Goal: Navigation & Orientation: Find specific page/section

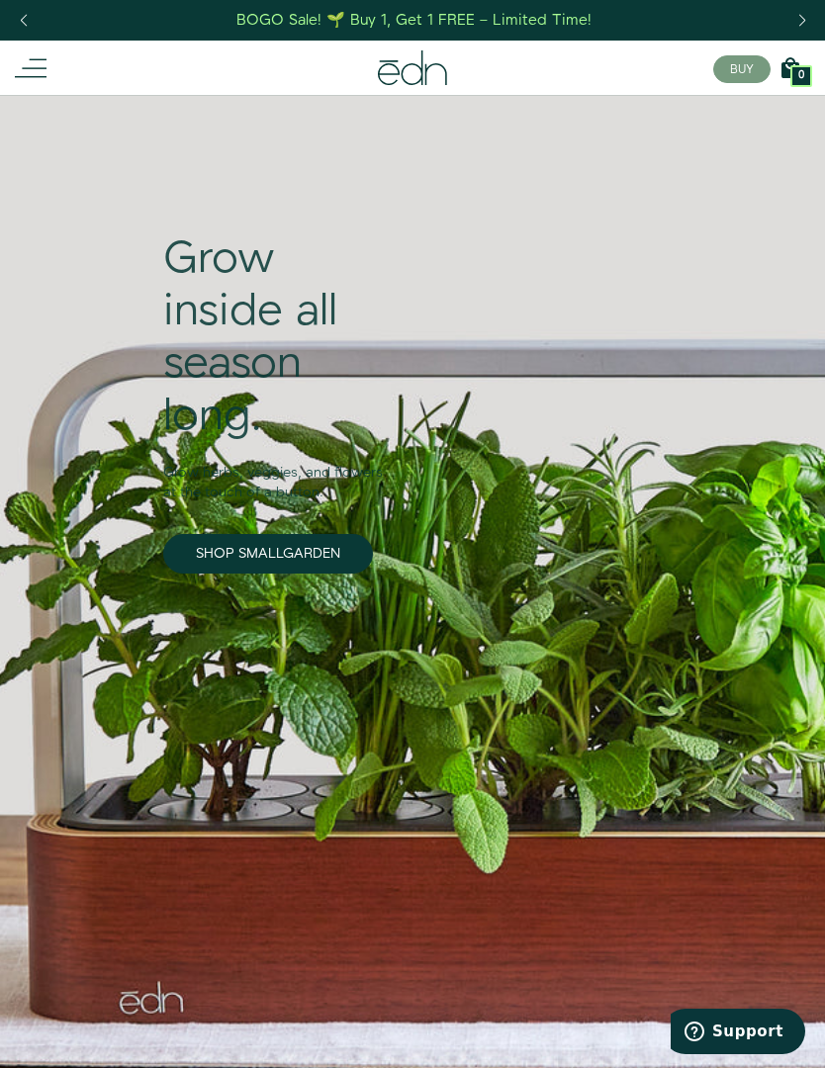
click at [746, 68] on button "BUY" at bounding box center [741, 69] width 57 height 28
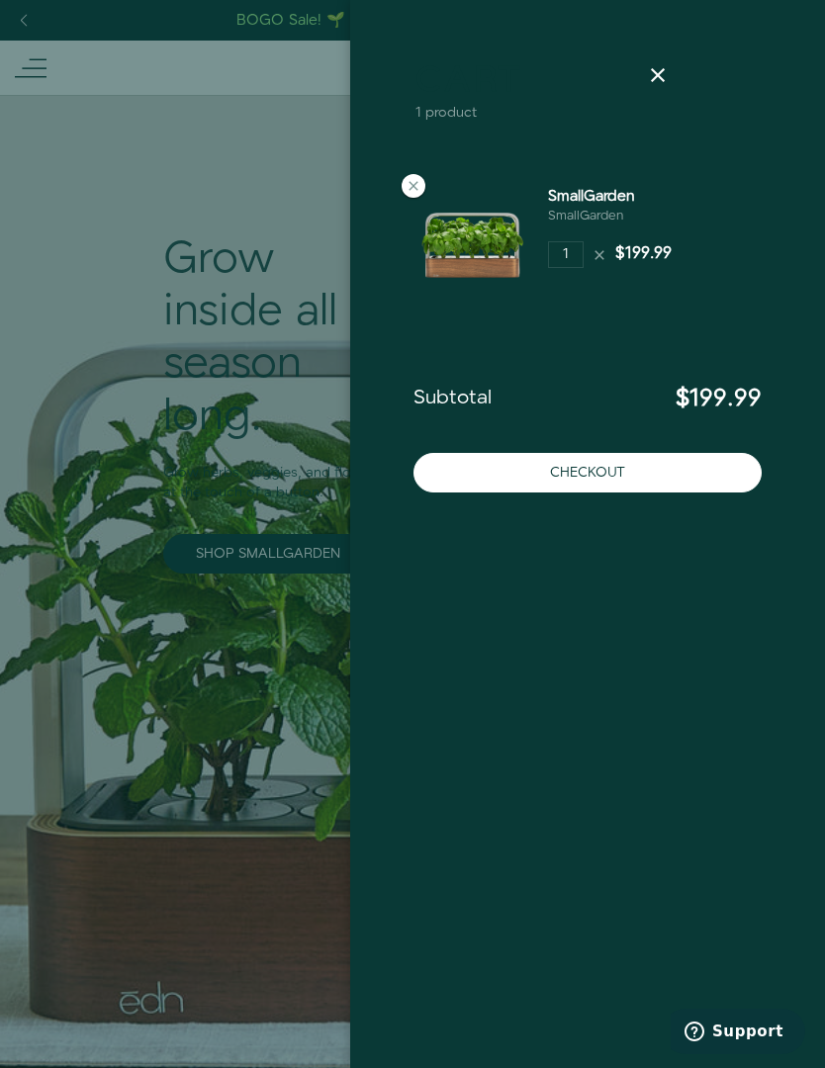
click at [663, 71] on icon at bounding box center [658, 75] width 24 height 24
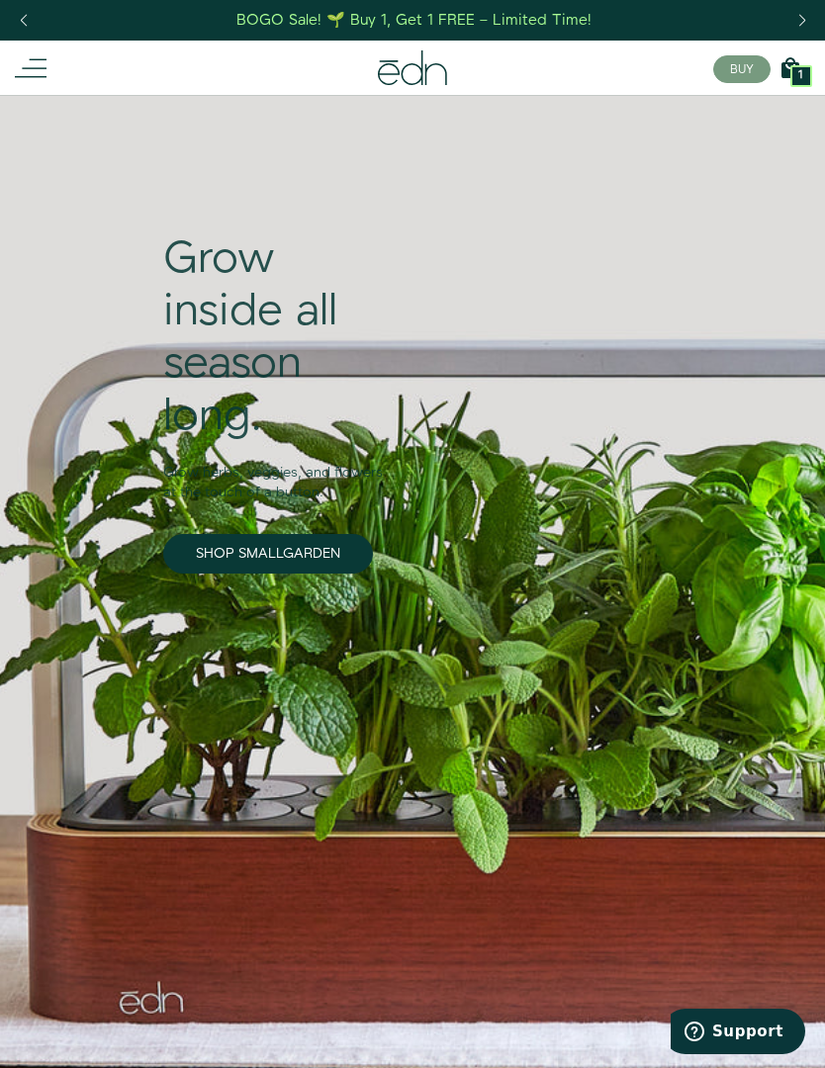
click at [25, 74] on icon at bounding box center [31, 68] width 32 height 32
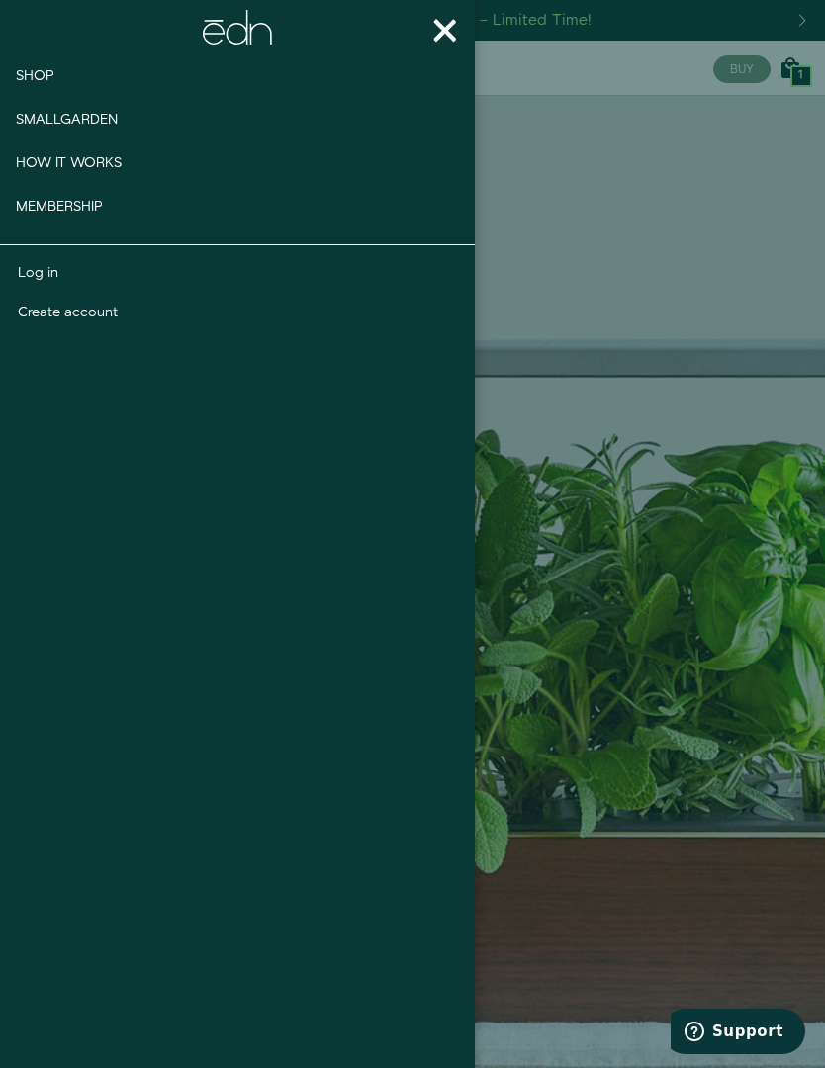
click at [48, 82] on span "Shop" at bounding box center [35, 76] width 39 height 20
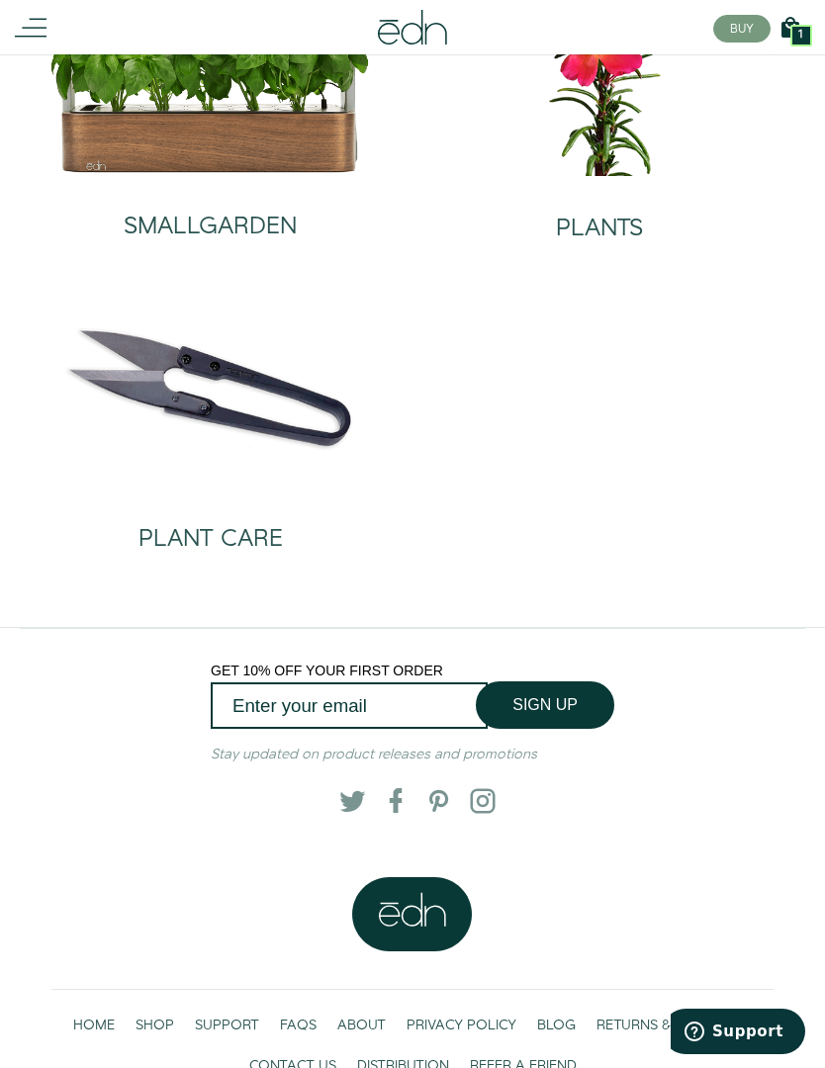
scroll to position [239, 0]
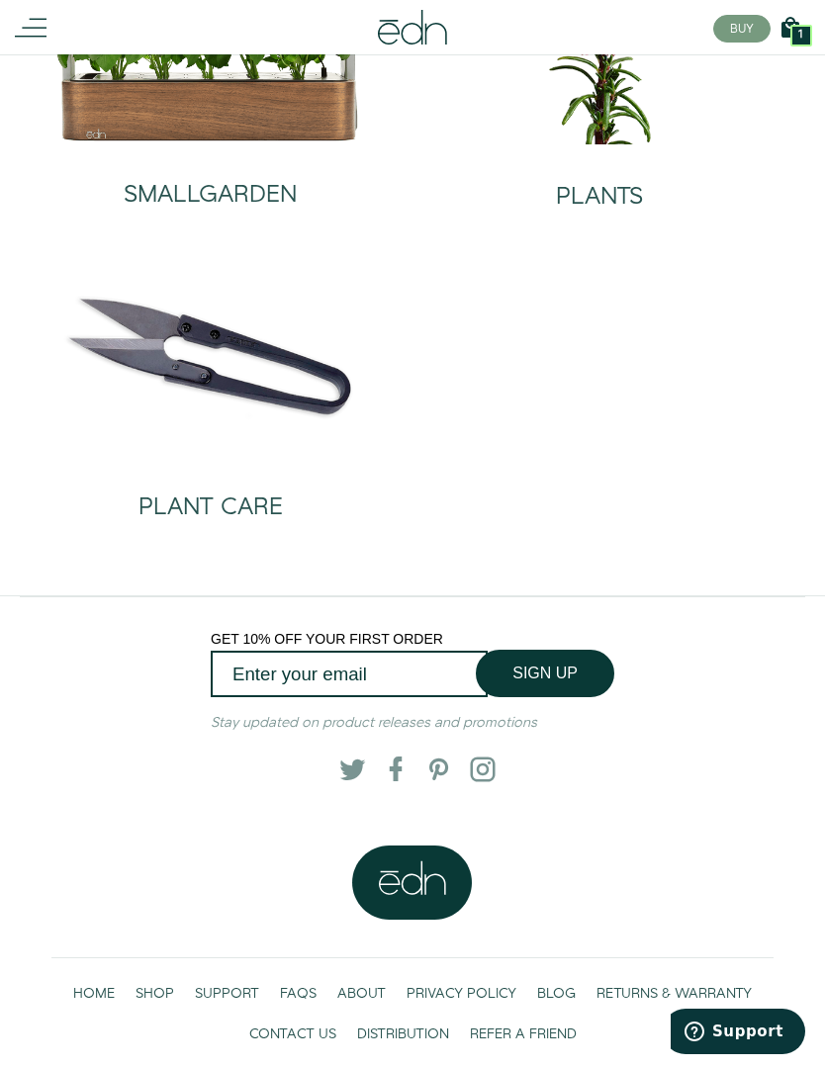
click at [245, 487] on div "PLANT CARE" at bounding box center [211, 487] width 144 height 65
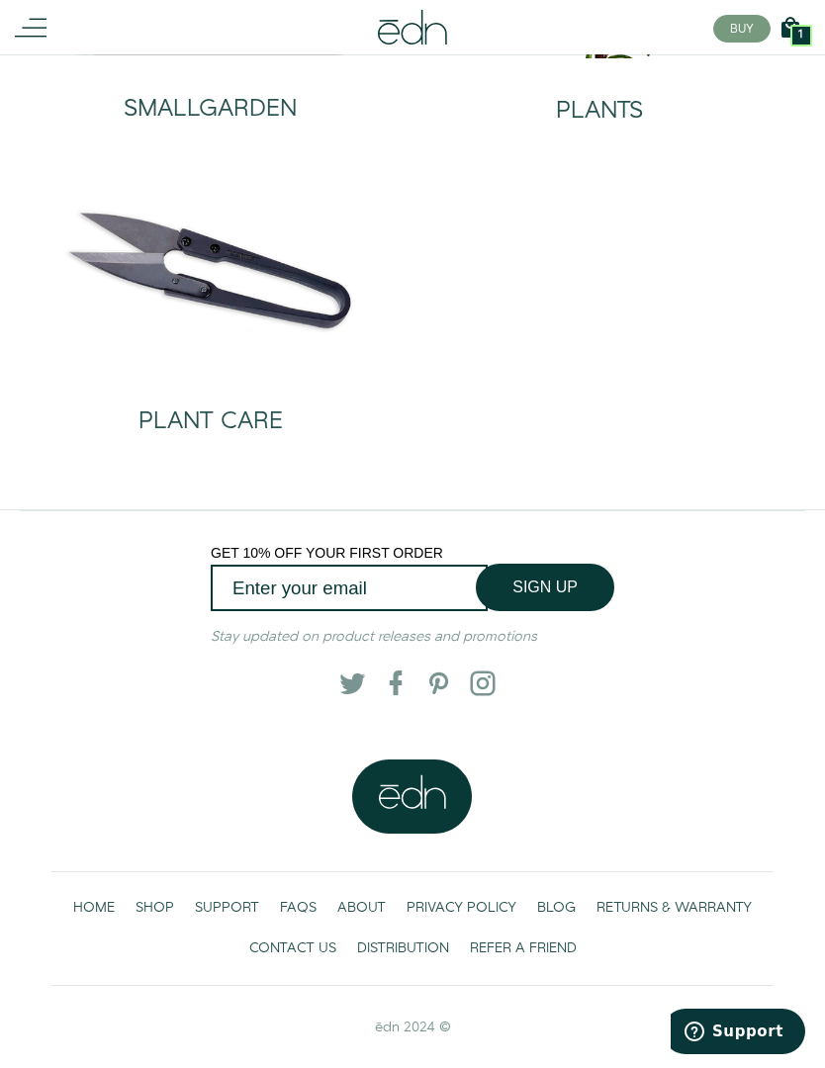
click at [631, 110] on h2 "PLANTS" at bounding box center [599, 111] width 87 height 26
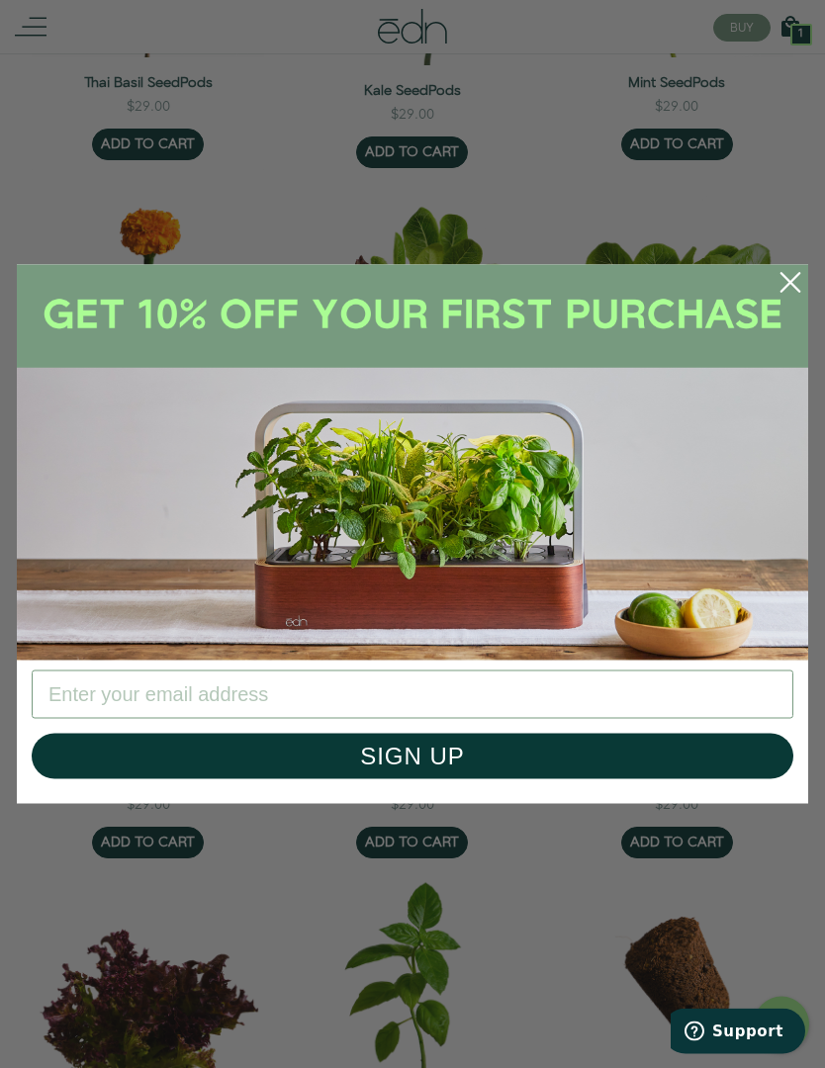
scroll to position [1315, 0]
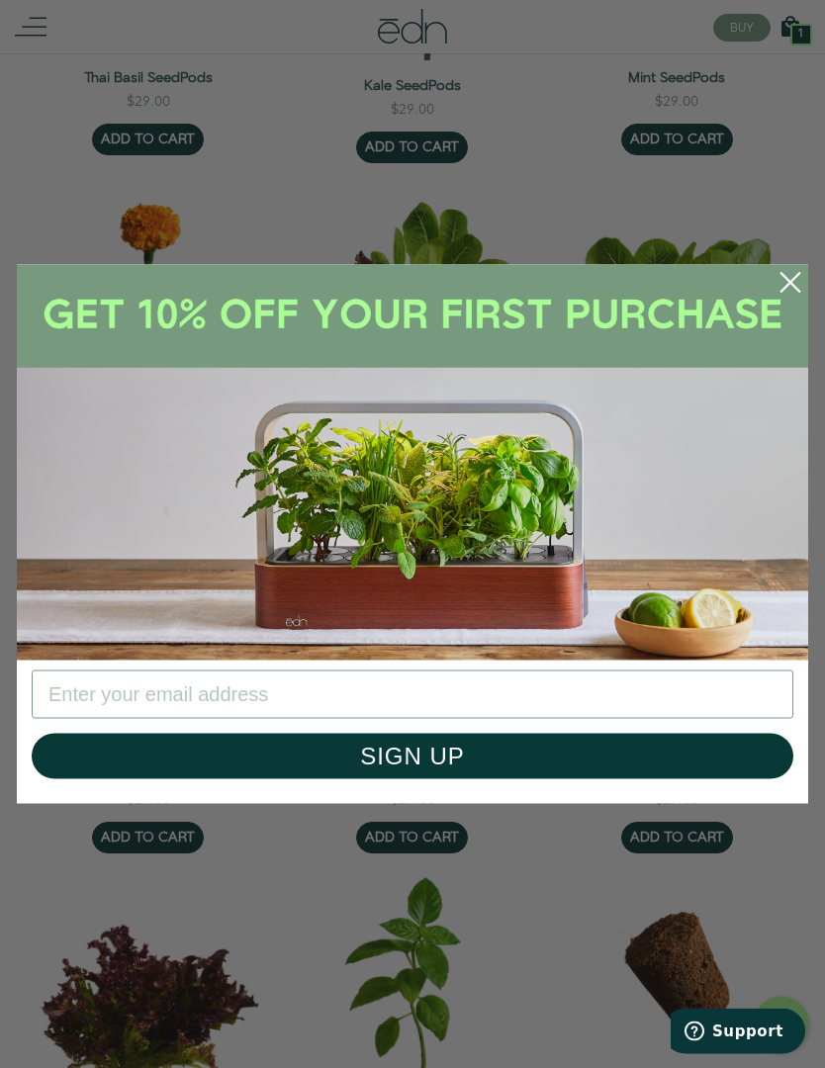
click at [794, 305] on circle "Close dialog" at bounding box center [791, 283] width 44 height 44
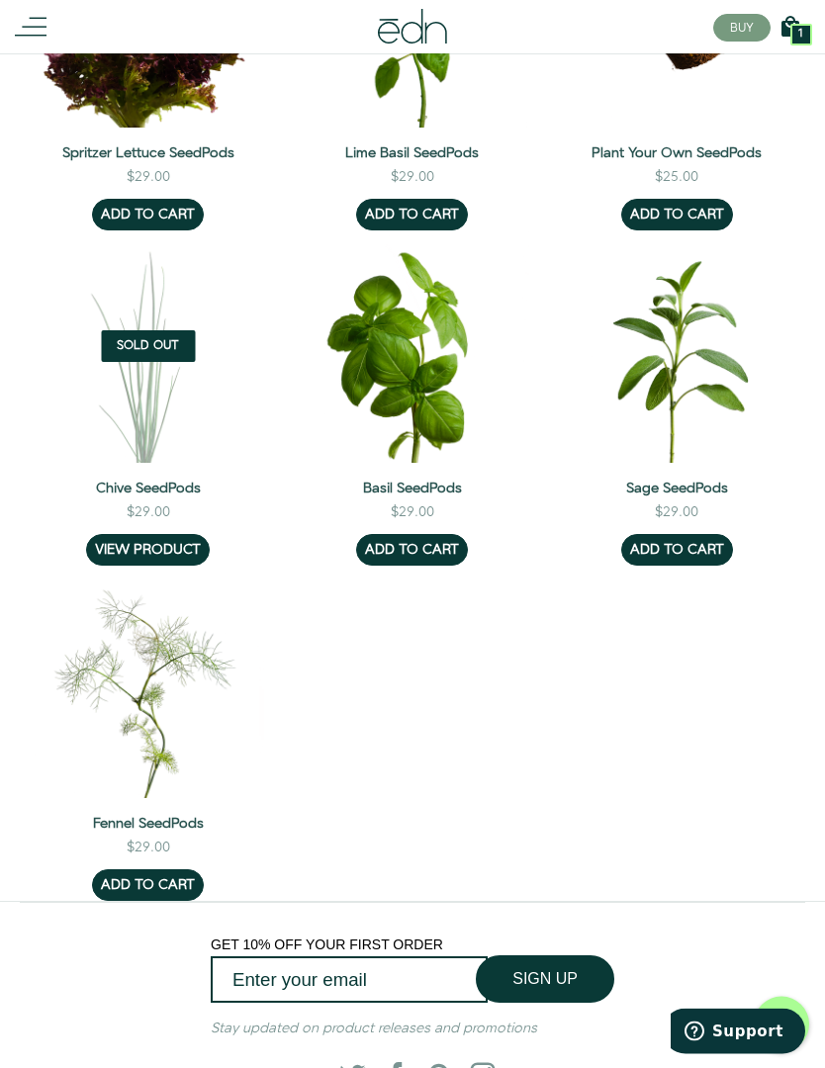
scroll to position [2552, 0]
